Goal: Navigation & Orientation: Find specific page/section

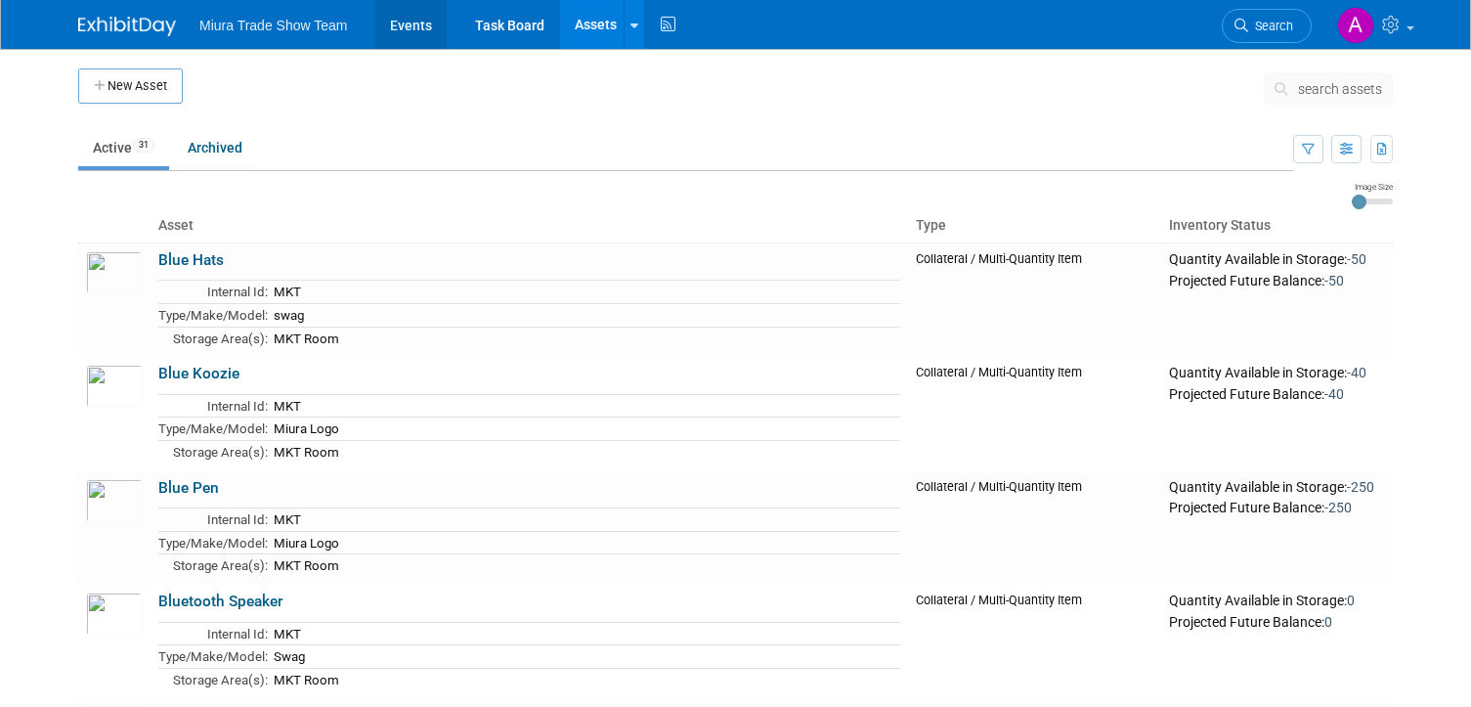
click at [404, 31] on link "Events" at bounding box center [410, 24] width 71 height 49
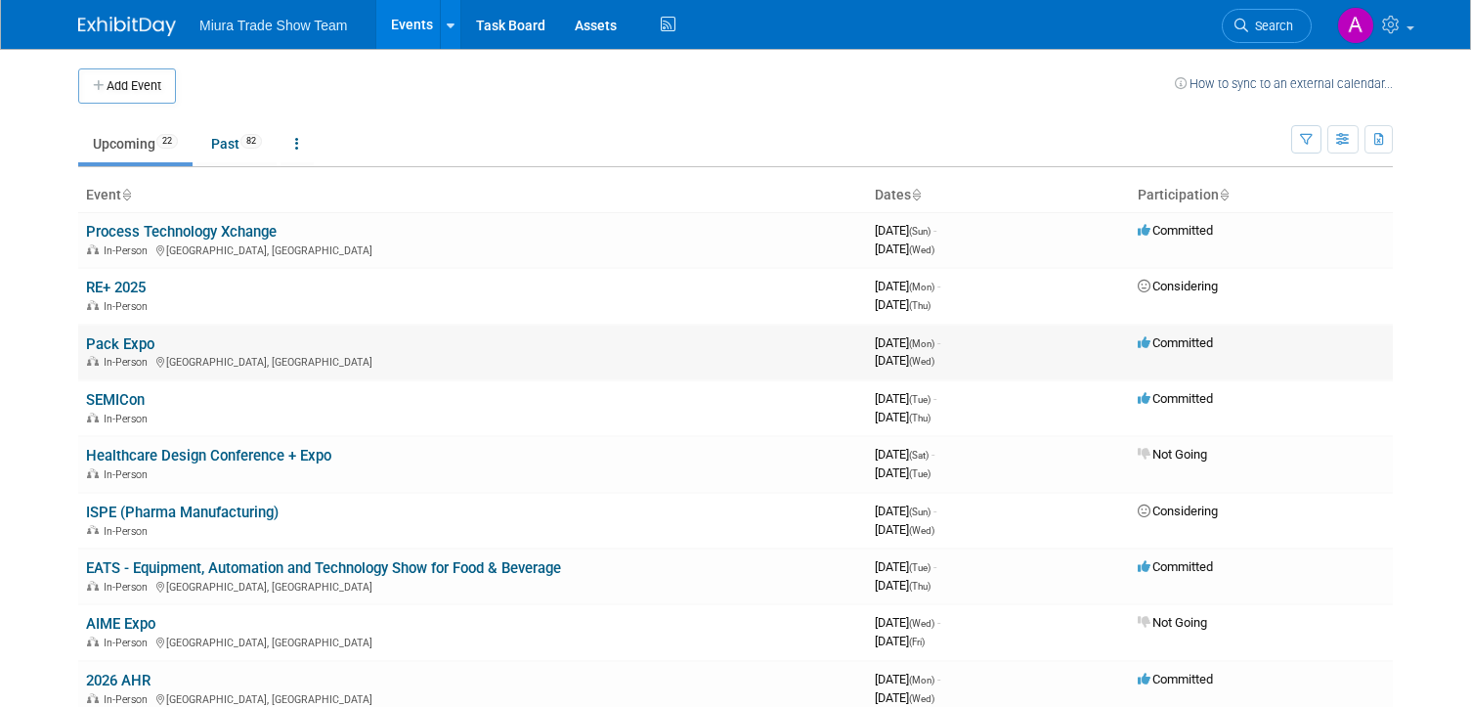
click at [112, 336] on link "Pack Expo" at bounding box center [120, 344] width 68 height 18
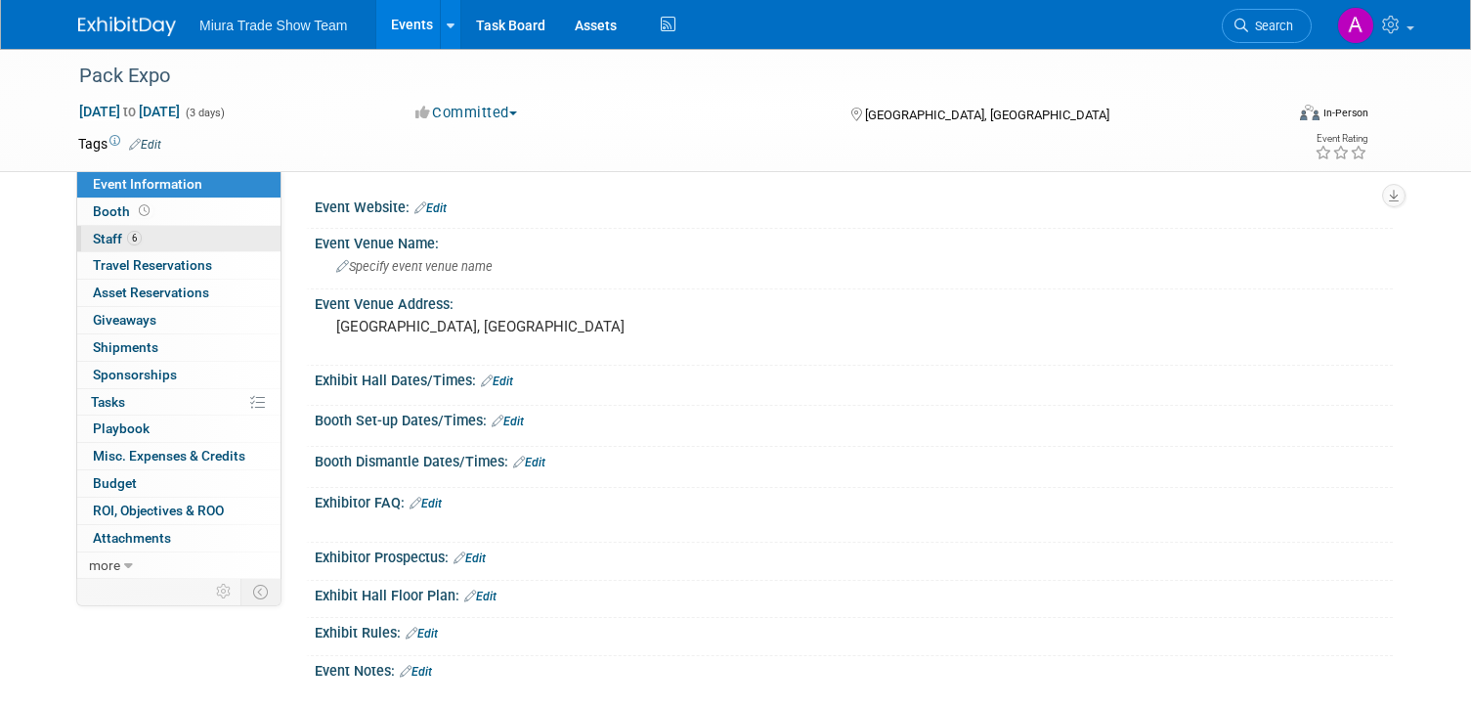
click at [115, 233] on span "Staff 6" at bounding box center [117, 239] width 49 height 16
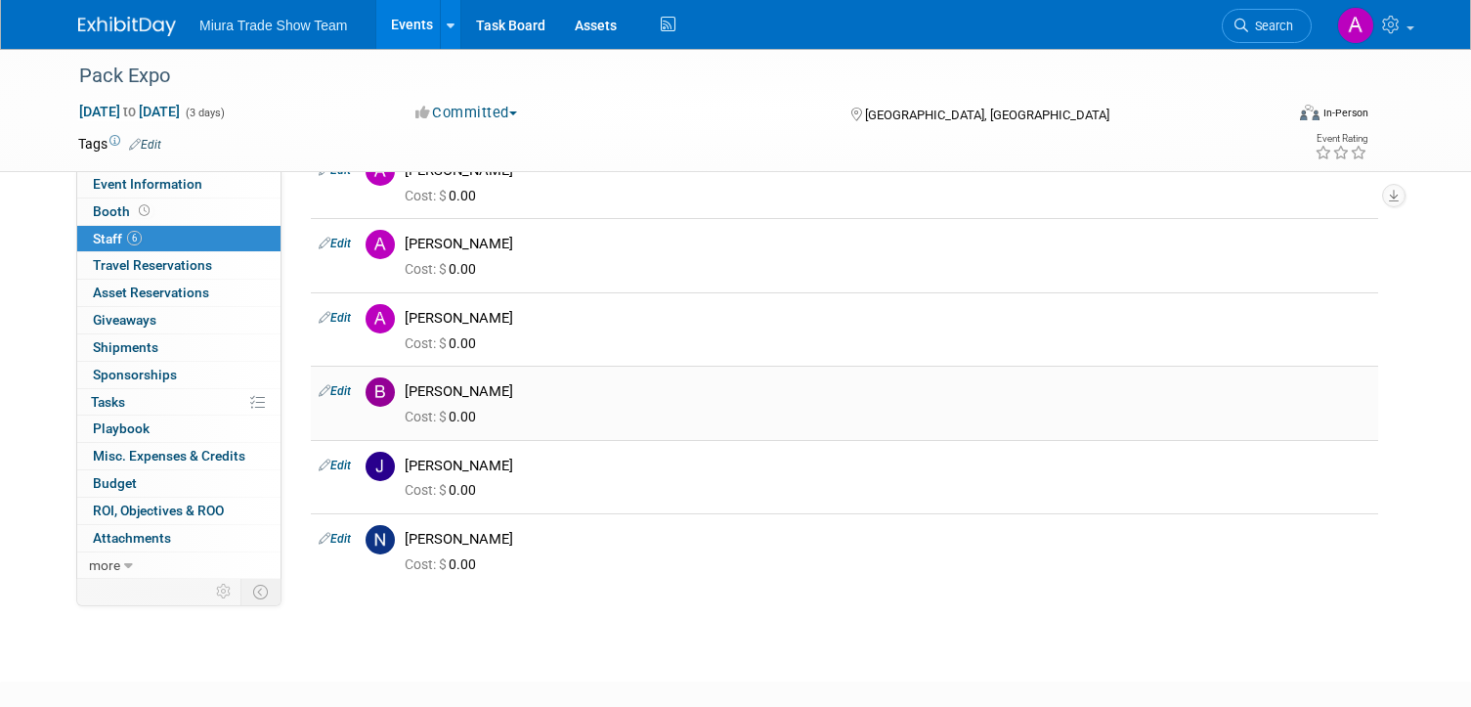
scroll to position [149, 0]
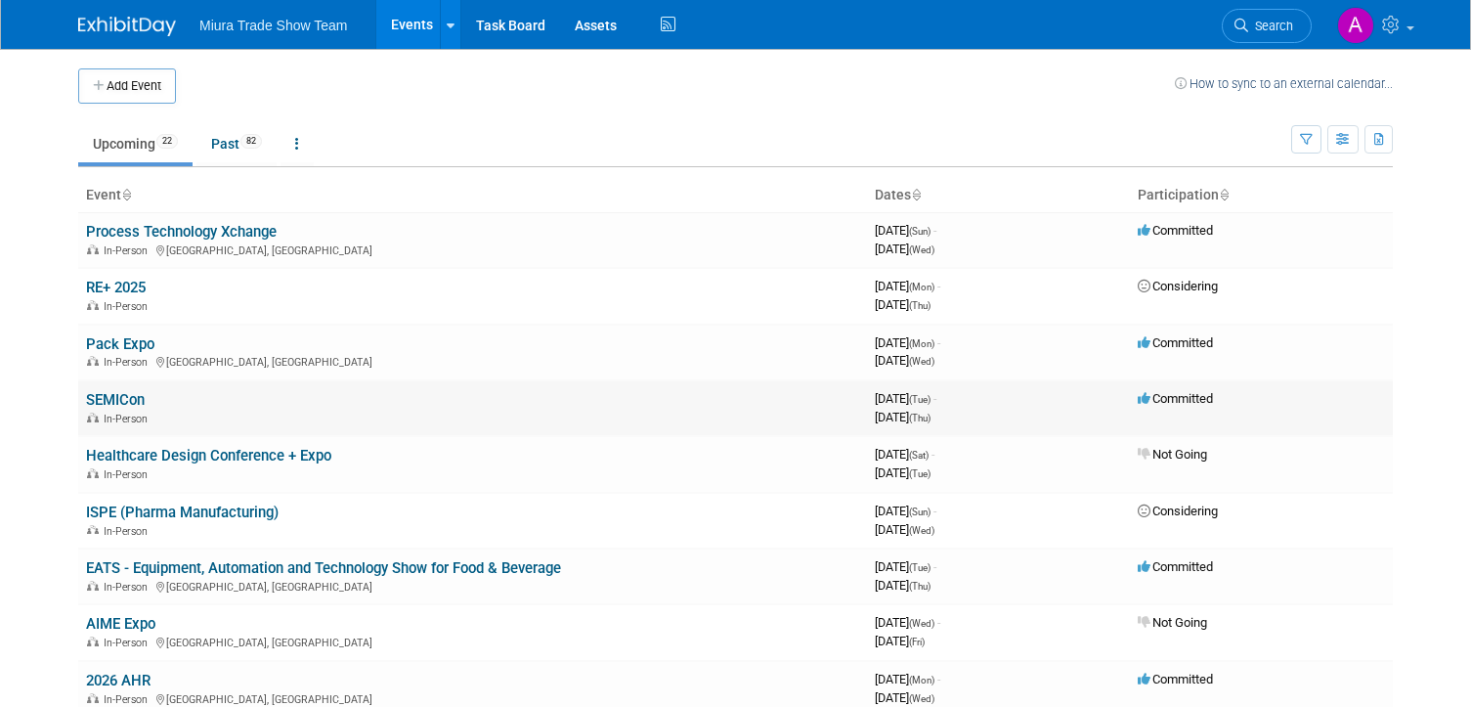
click at [132, 396] on link "SEMICon" at bounding box center [115, 400] width 59 height 18
click at [117, 563] on link "EATS - Equipment, Automation and Technology Show for Food & Beverage" at bounding box center [323, 568] width 475 height 18
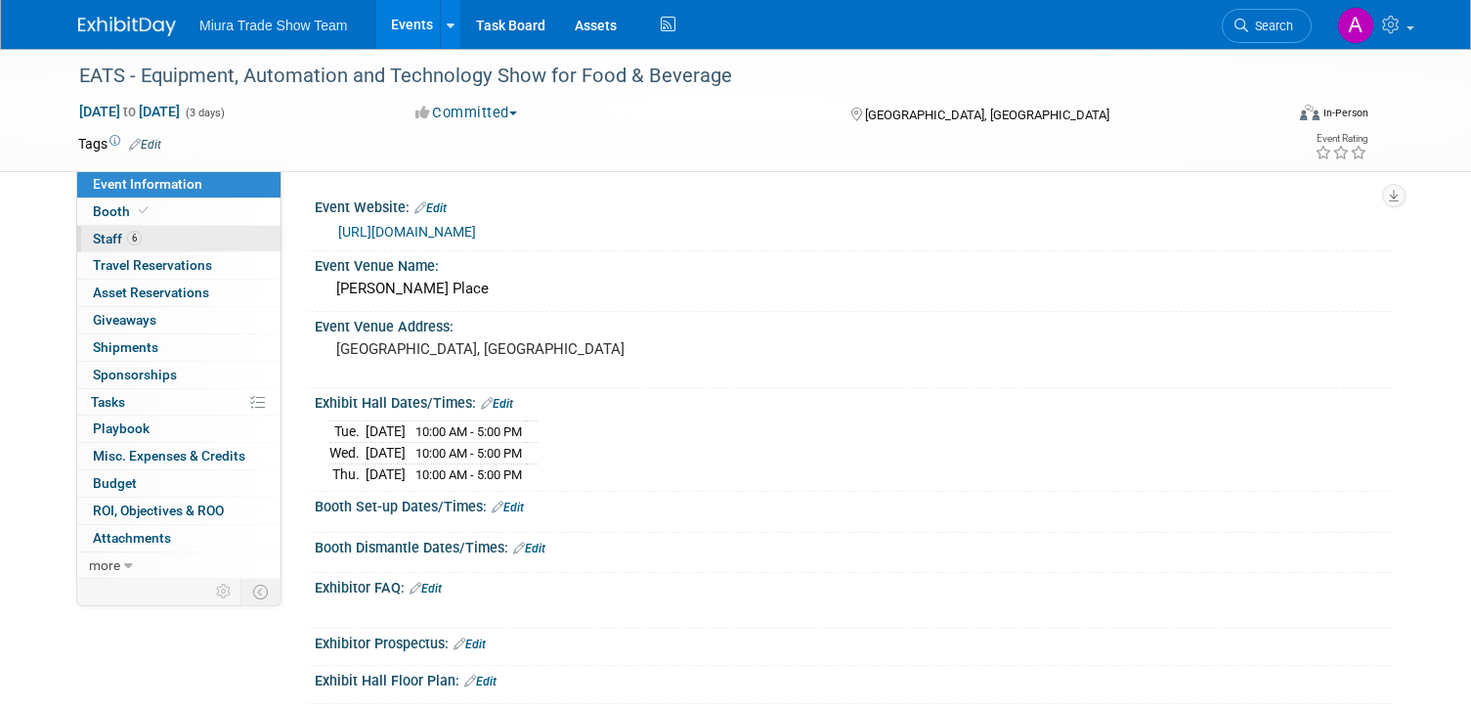
click at [119, 229] on link "6 Staff 6" at bounding box center [178, 239] width 203 height 26
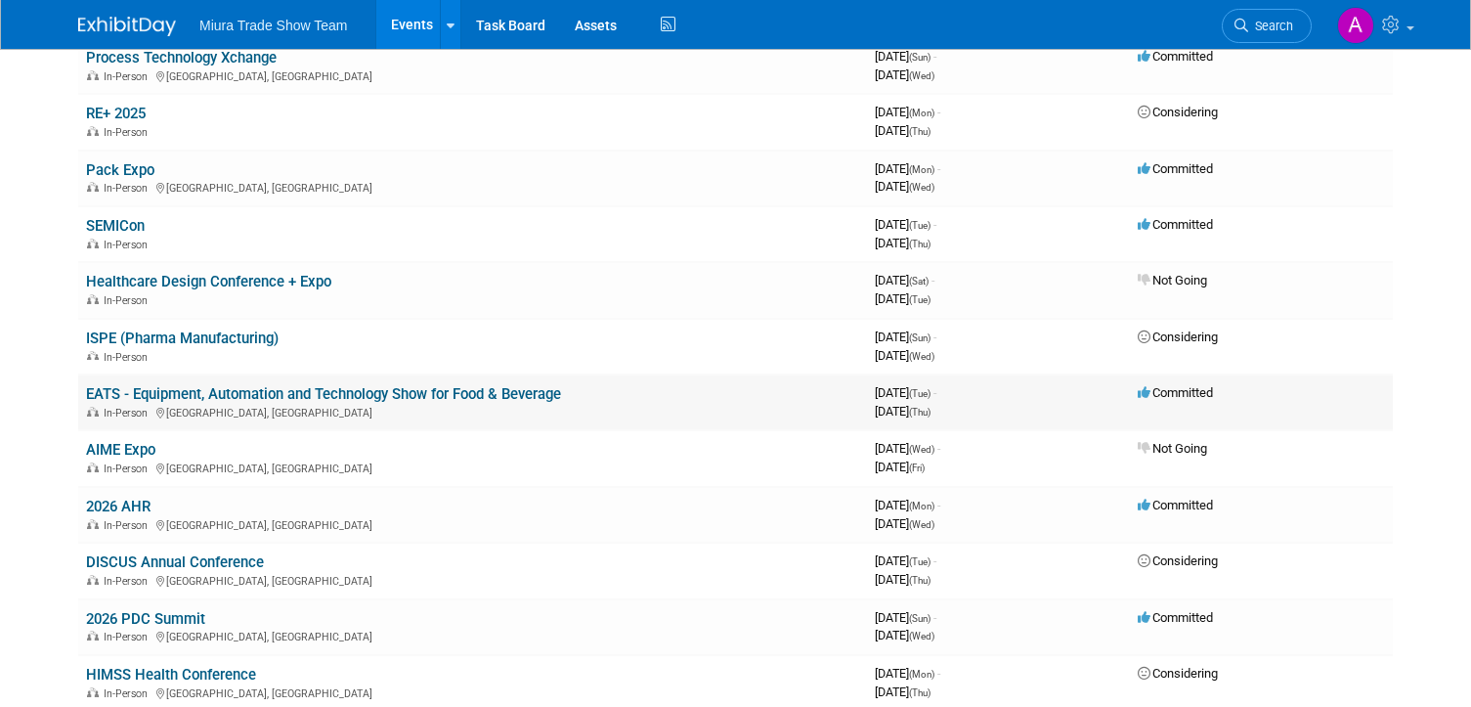
scroll to position [178, 0]
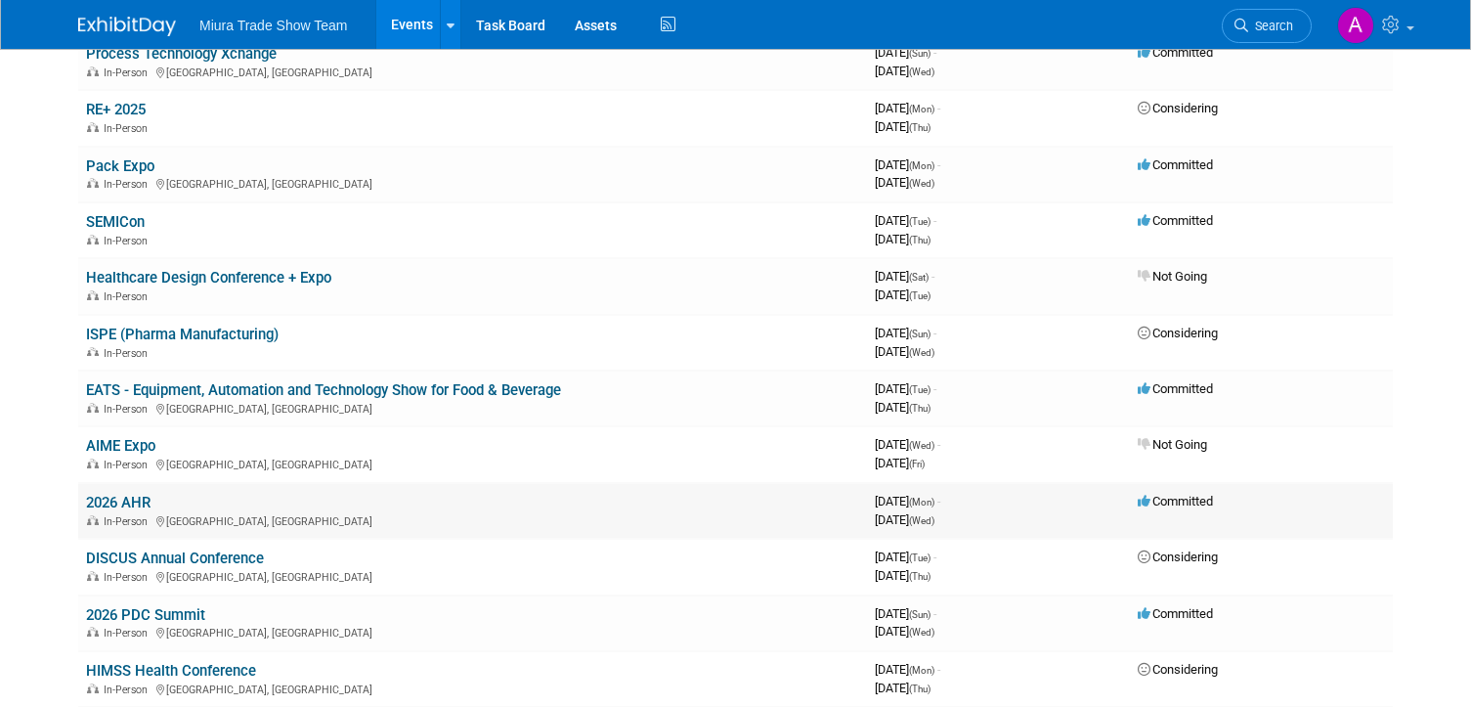
click at [136, 504] on link "2026 AHR" at bounding box center [118, 503] width 65 height 18
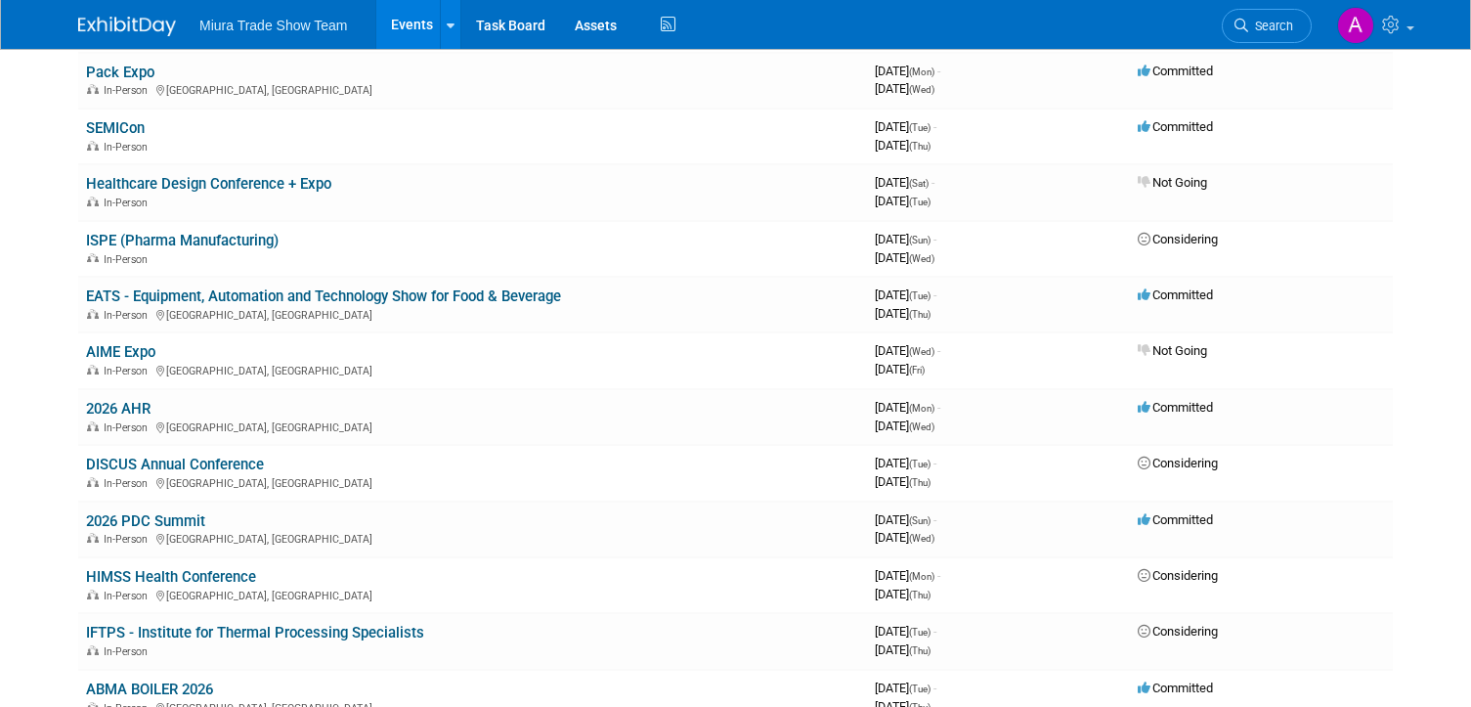
scroll to position [279, 0]
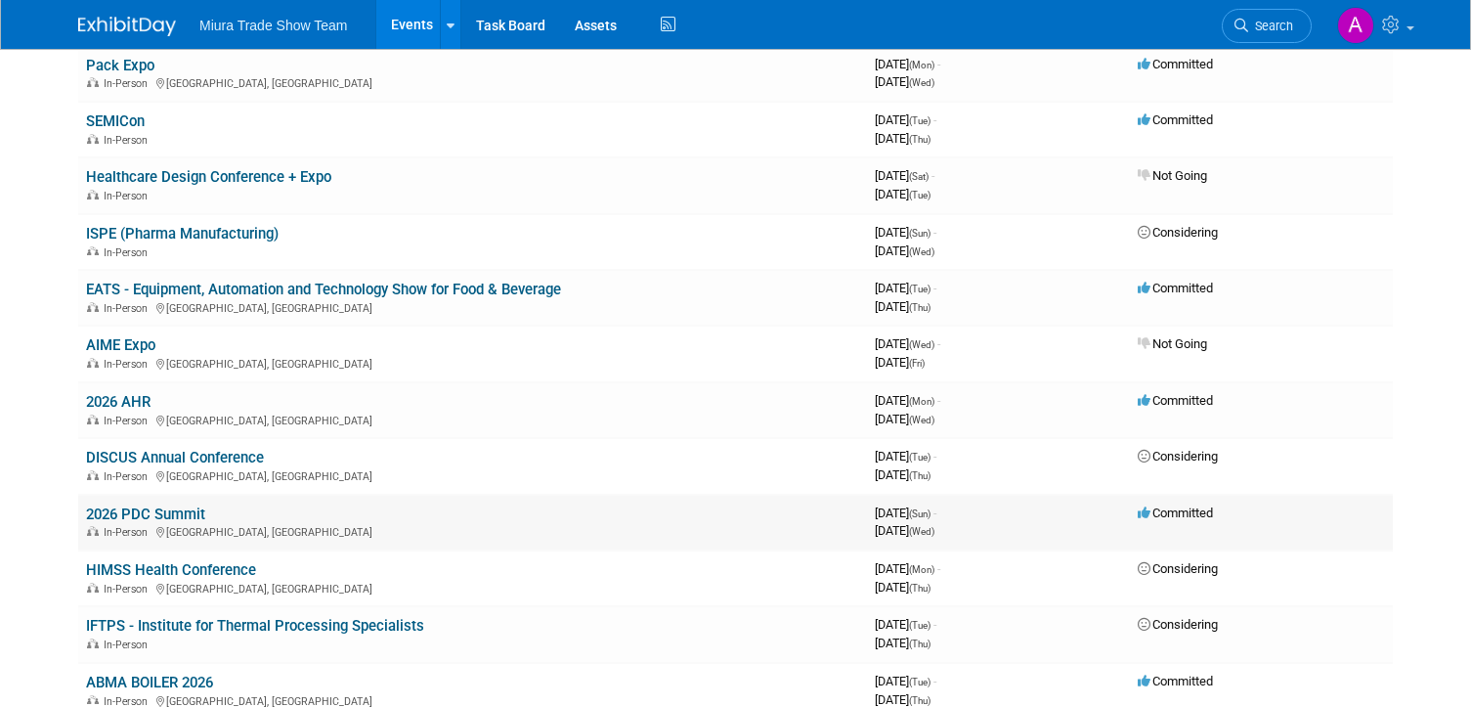
click at [128, 512] on link "2026 PDC Summit" at bounding box center [145, 514] width 119 height 18
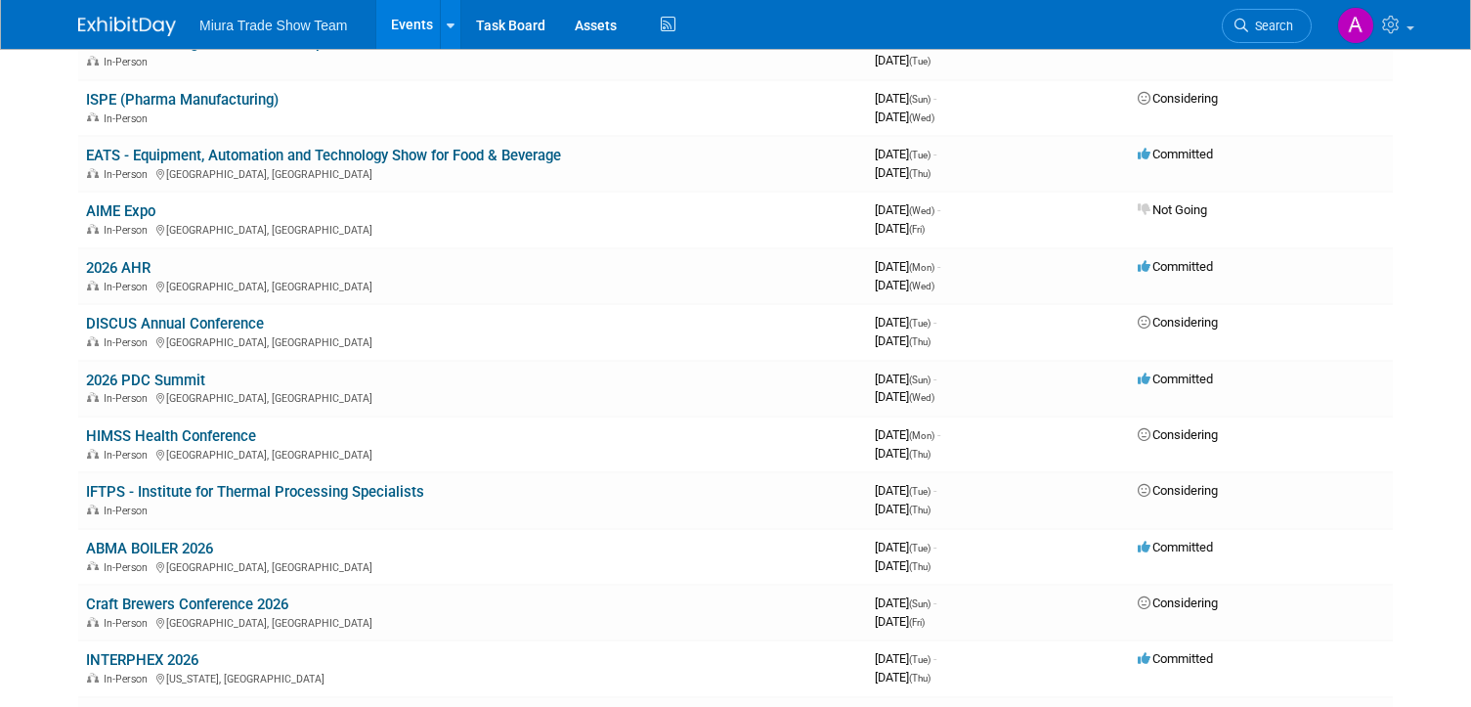
scroll to position [416, 0]
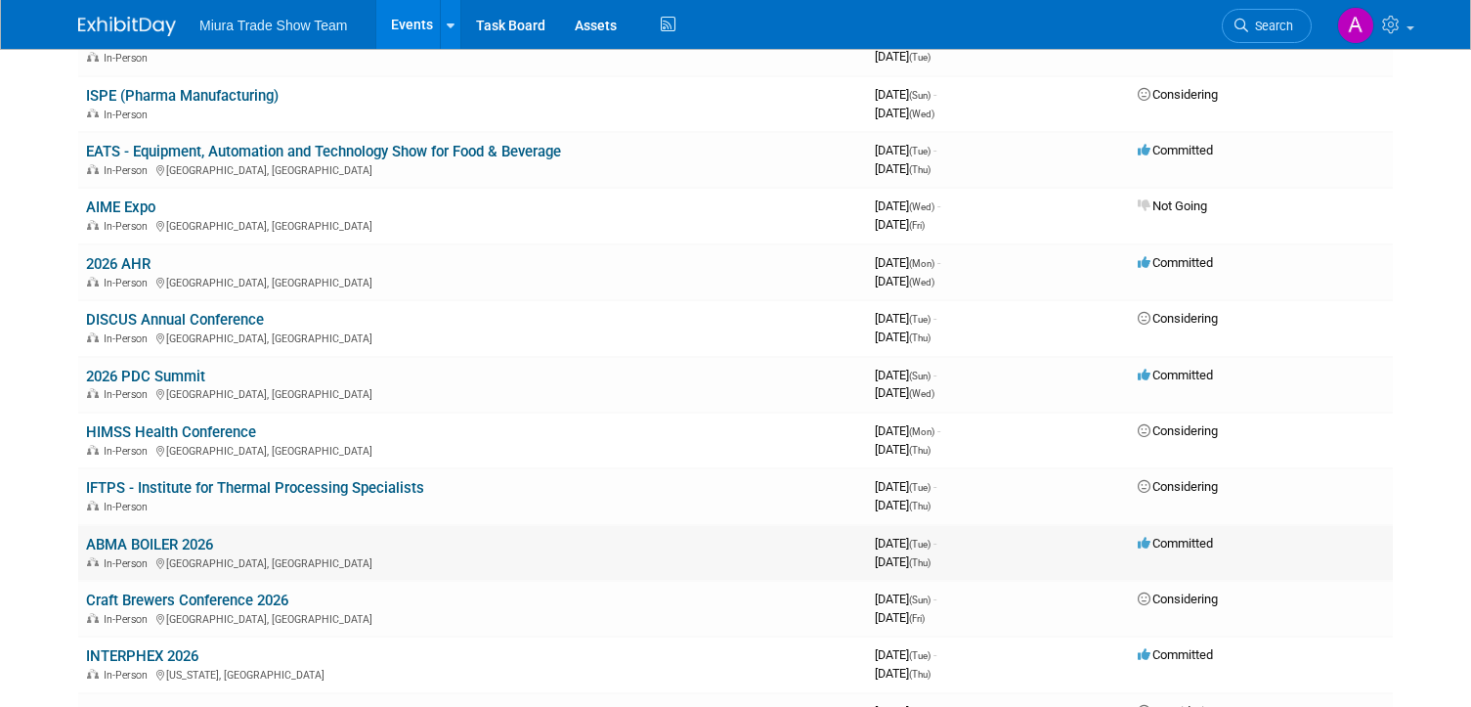
click at [142, 538] on link "ABMA BOILER 2026" at bounding box center [149, 545] width 127 height 18
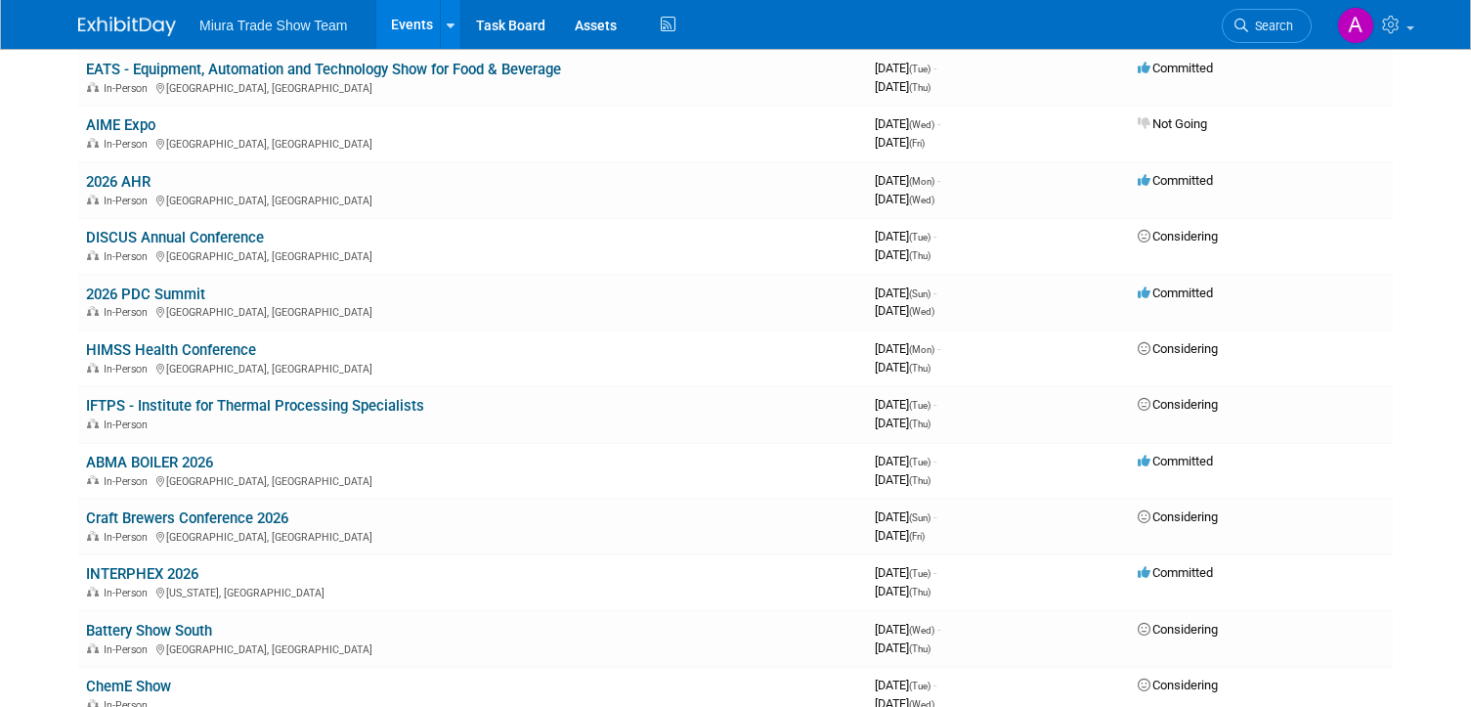
scroll to position [538, 0]
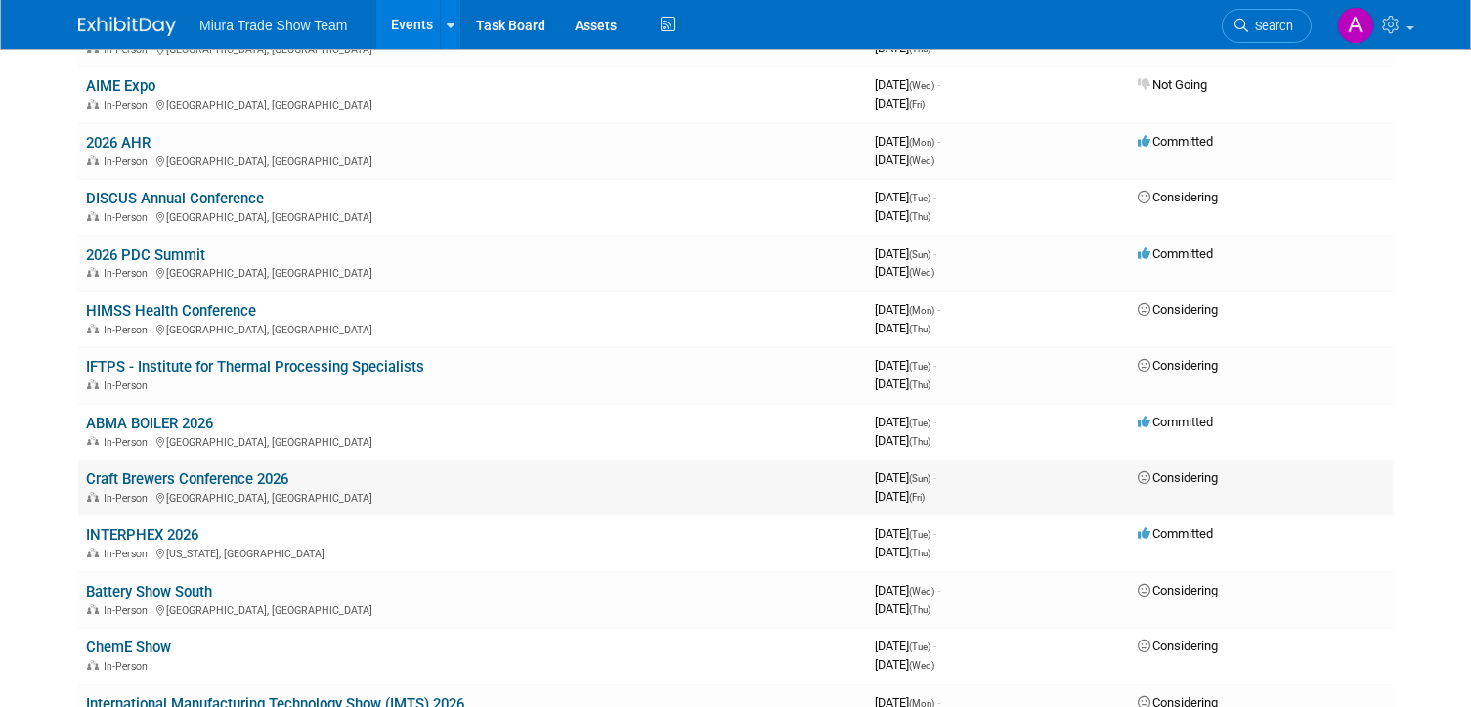
click at [124, 475] on link "Craft Brewers Conference 2026" at bounding box center [187, 479] width 202 height 18
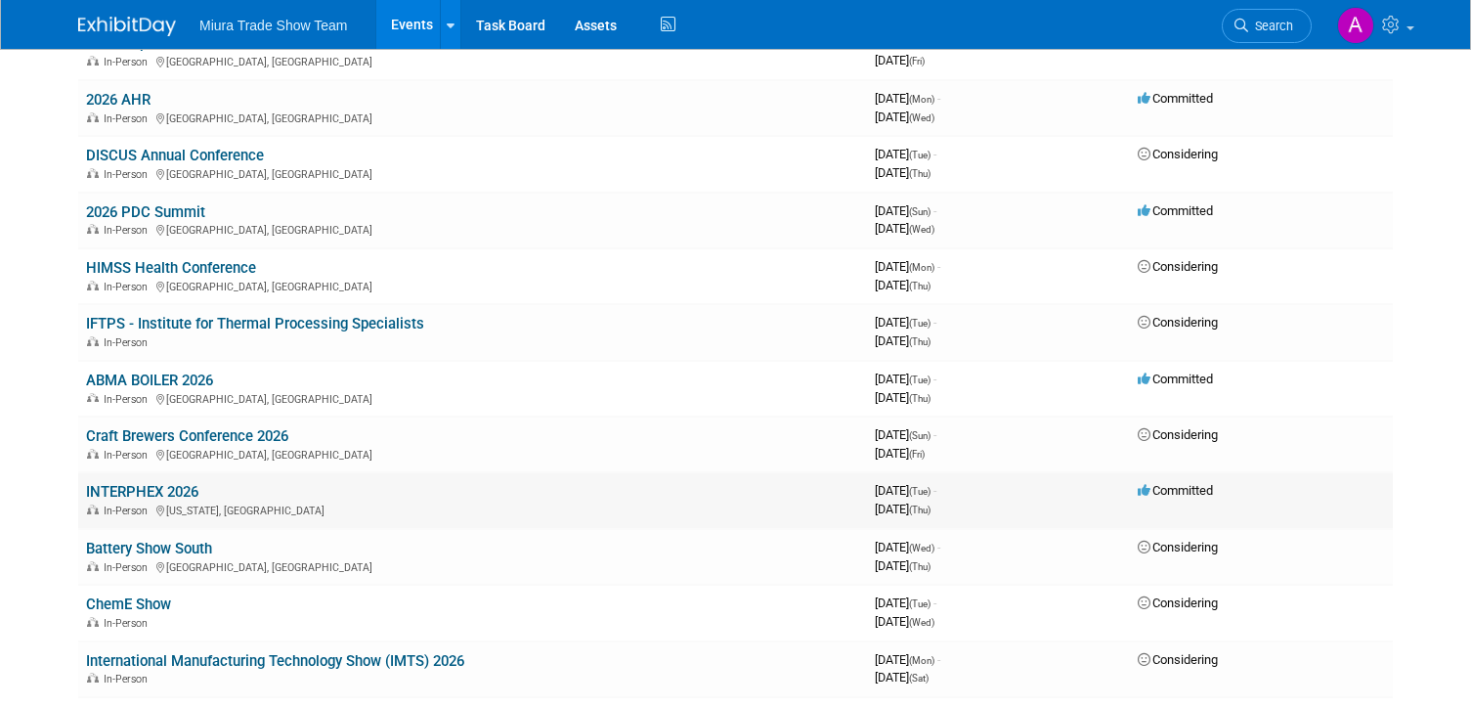
scroll to position [584, 0]
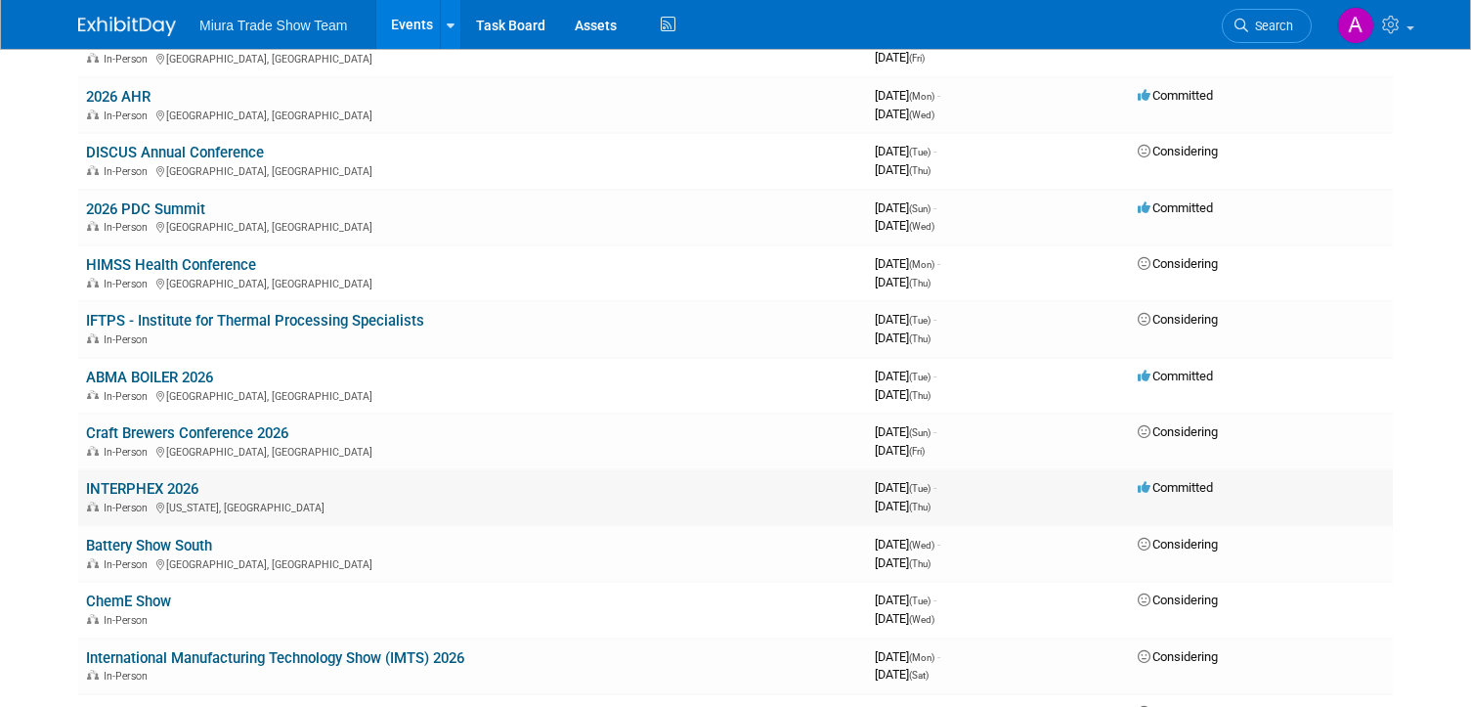
click at [164, 492] on link "INTERPHEX 2026" at bounding box center [142, 489] width 112 height 18
